Goal: Task Accomplishment & Management: Complete application form

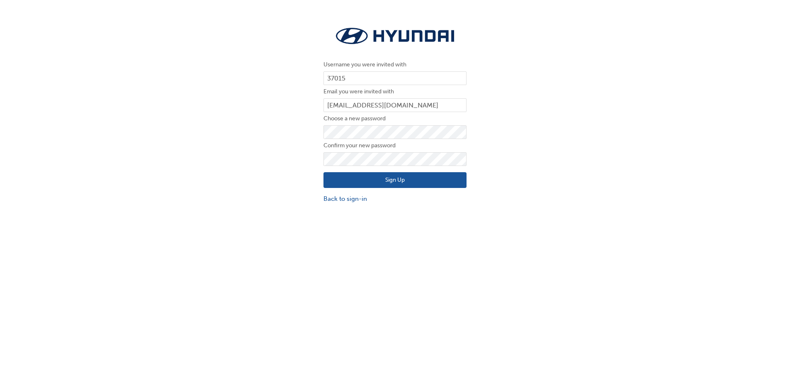
drag, startPoint x: 289, startPoint y: 147, endPoint x: 325, endPoint y: 141, distance: 37.4
click at [291, 147] on div "Username you were invited with 37015 Email you were invited with jstephens@jeff…" at bounding box center [395, 114] width 790 height 191
click at [260, 138] on div "Username you were invited with 37015 Email you were invited with jstephens@jeff…" at bounding box center [395, 114] width 790 height 191
click at [323, 172] on button "Sign Up" at bounding box center [394, 180] width 143 height 16
click at [395, 182] on button "Sign Up" at bounding box center [394, 180] width 143 height 16
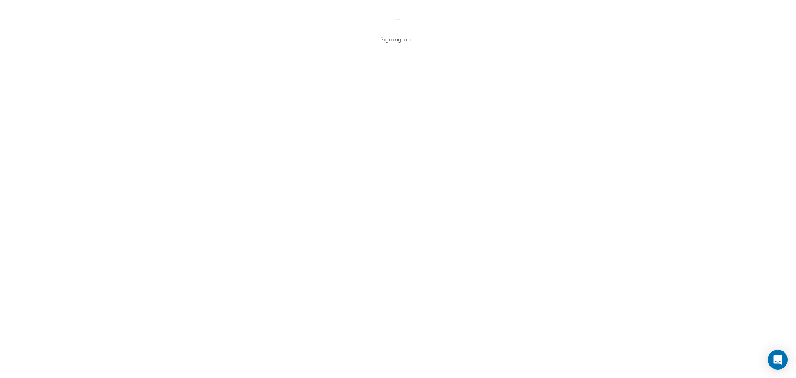
click at [545, 66] on div "Signing up..." at bounding box center [398, 189] width 796 height 378
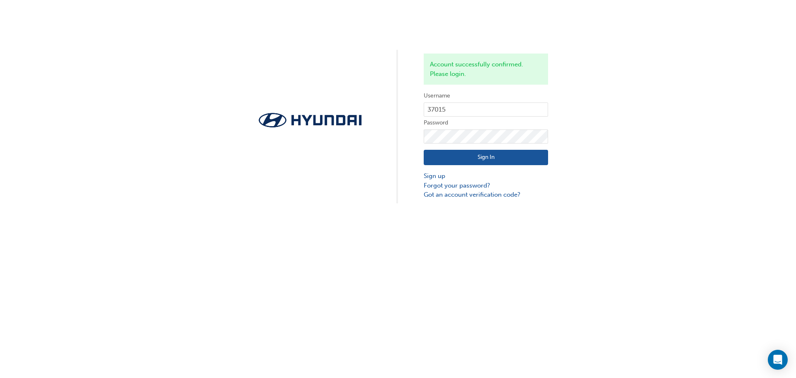
click at [470, 155] on button "Sign In" at bounding box center [486, 158] width 124 height 16
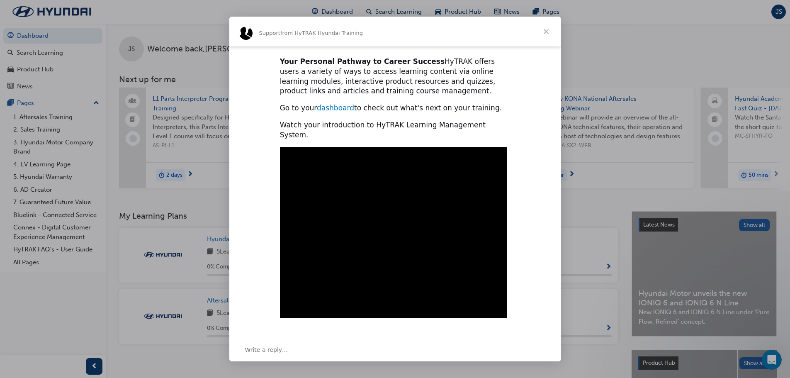
scroll to position [190, 0]
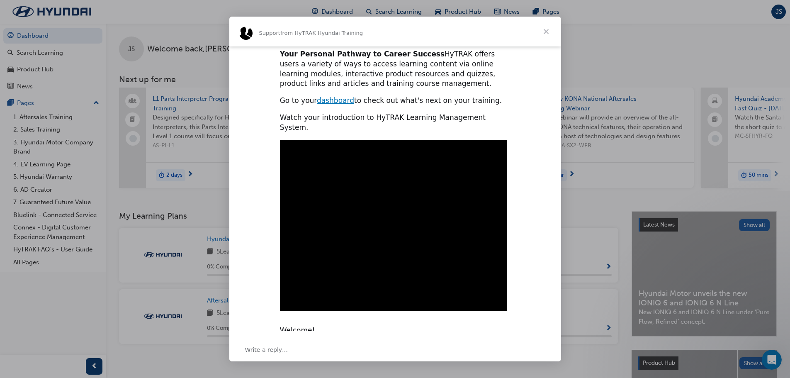
click at [546, 32] on span "Close" at bounding box center [546, 32] width 30 height 30
